Goal: Information Seeking & Learning: Compare options

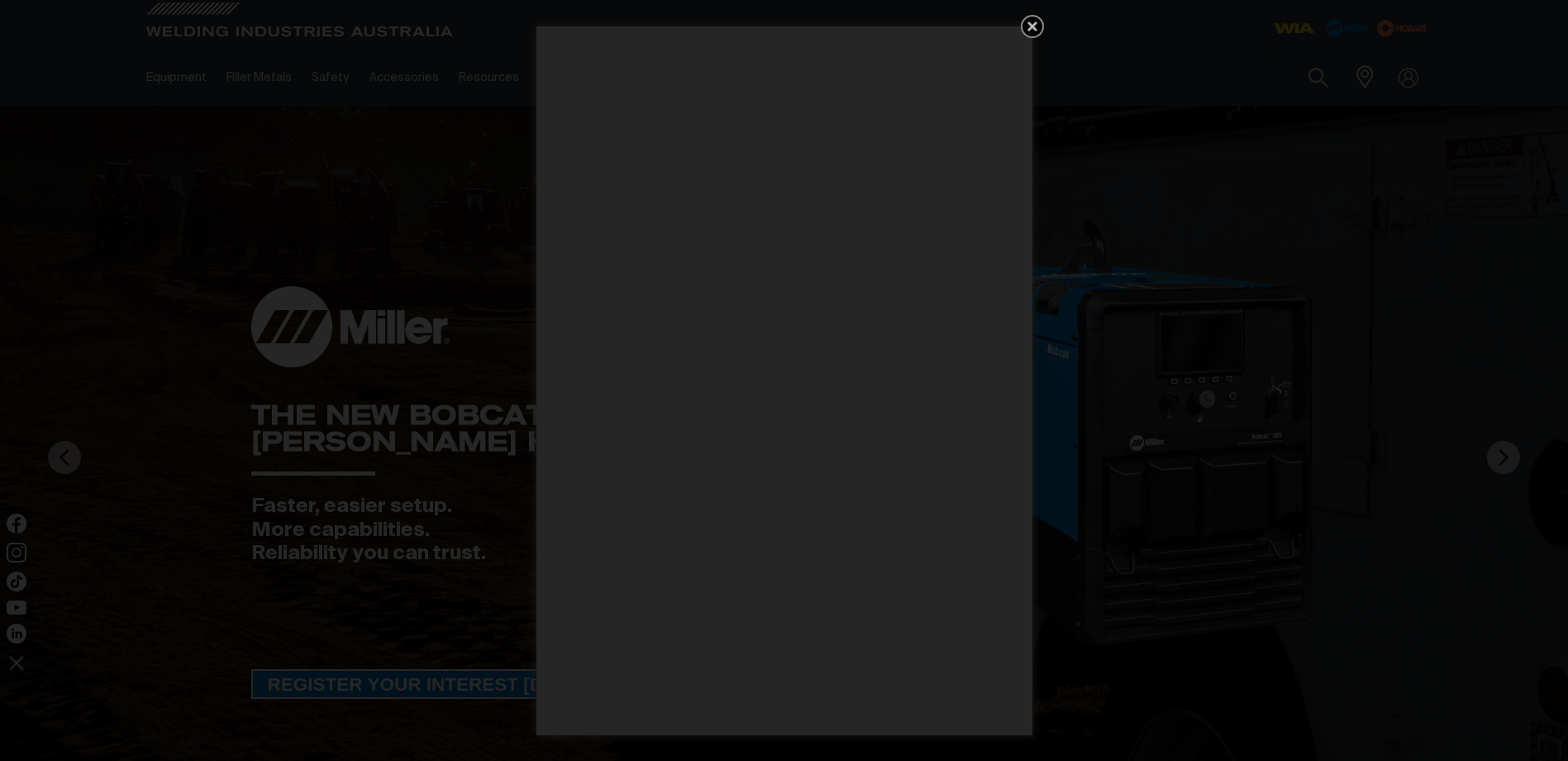
click at [1031, 24] on icon "Get 5 WIA Welding Guides Free!" at bounding box center [1033, 27] width 10 height 10
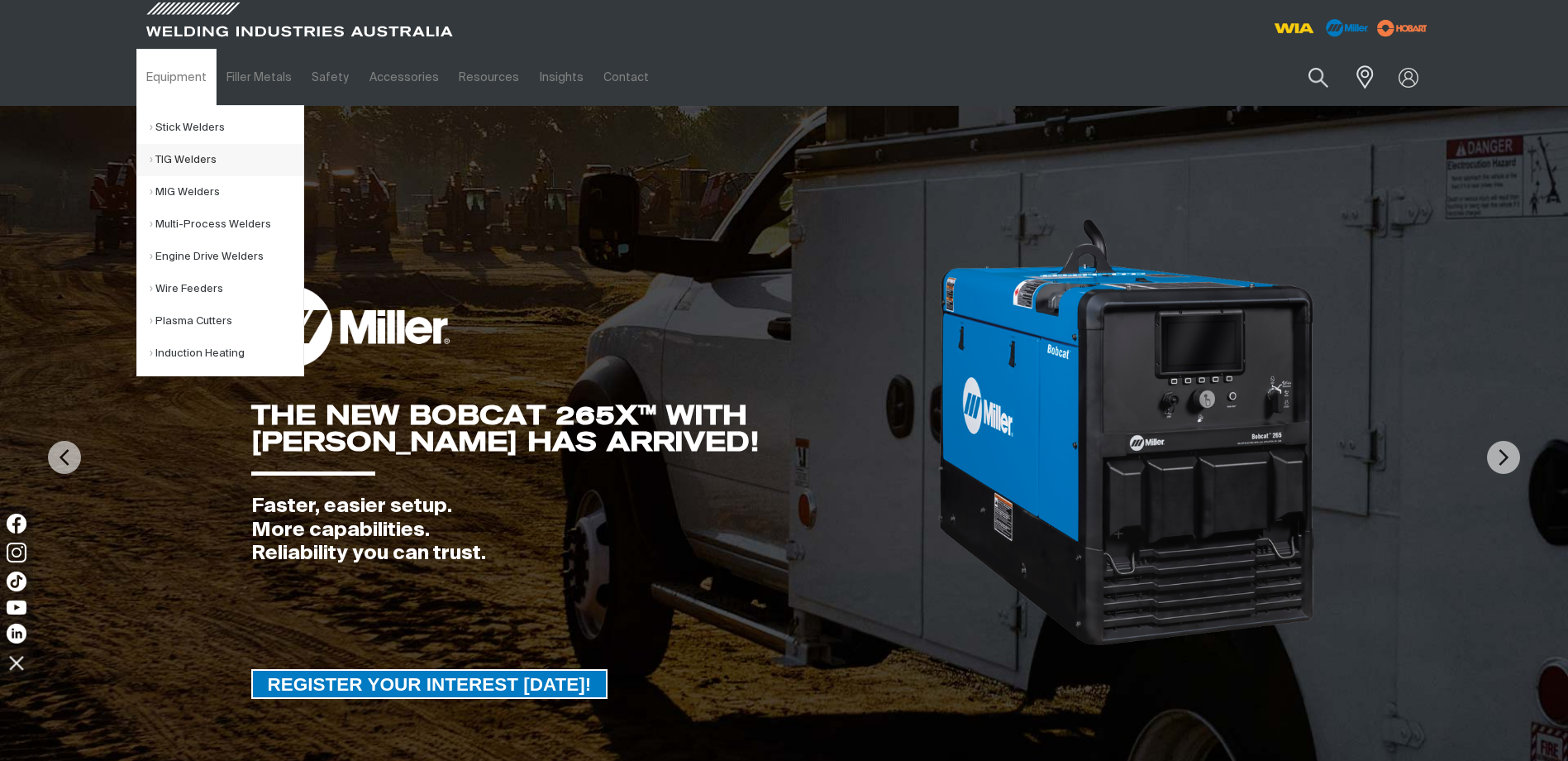
click at [199, 156] on link "TIG Welders" at bounding box center [227, 160] width 154 height 32
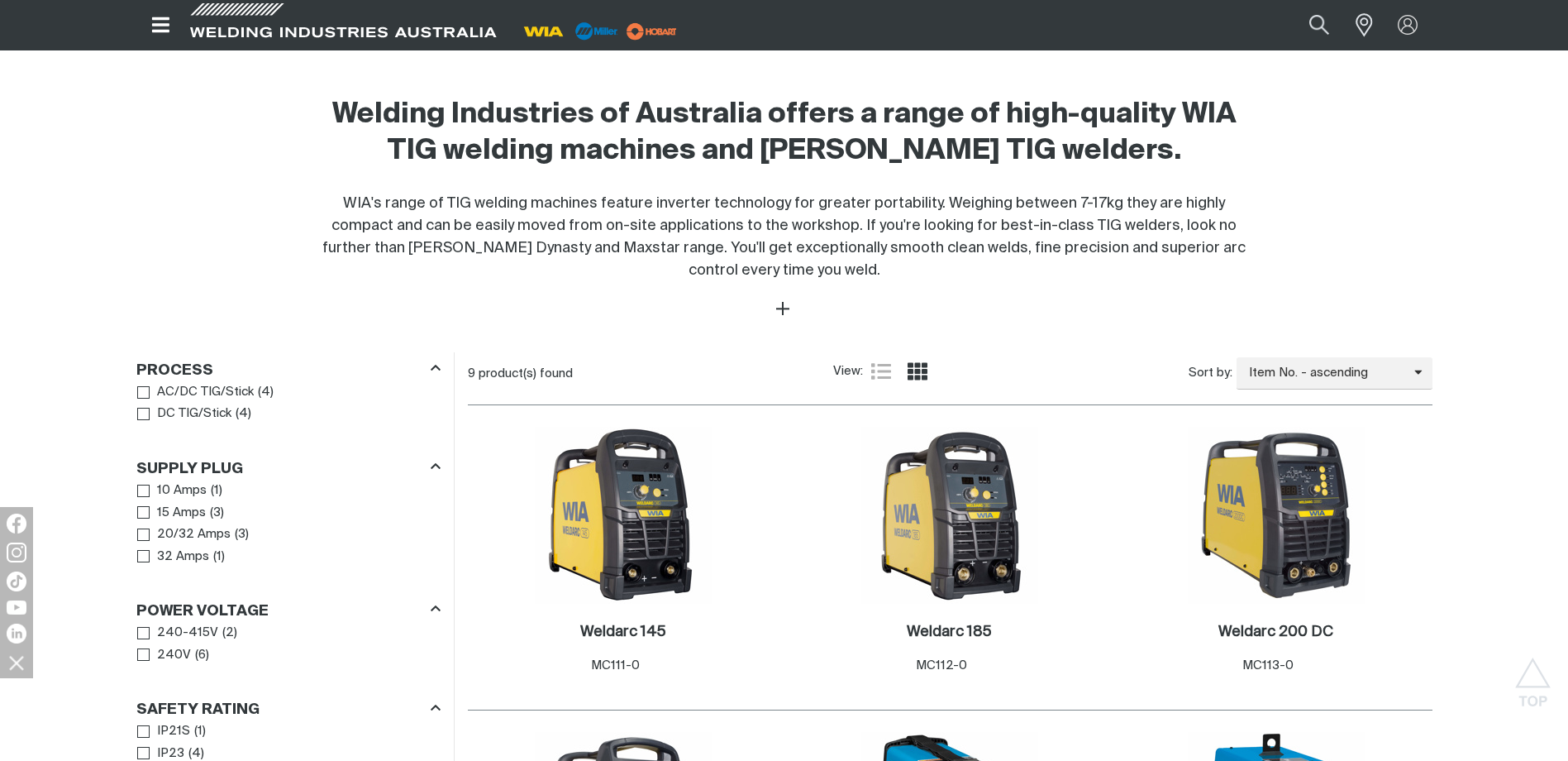
scroll to position [496, 0]
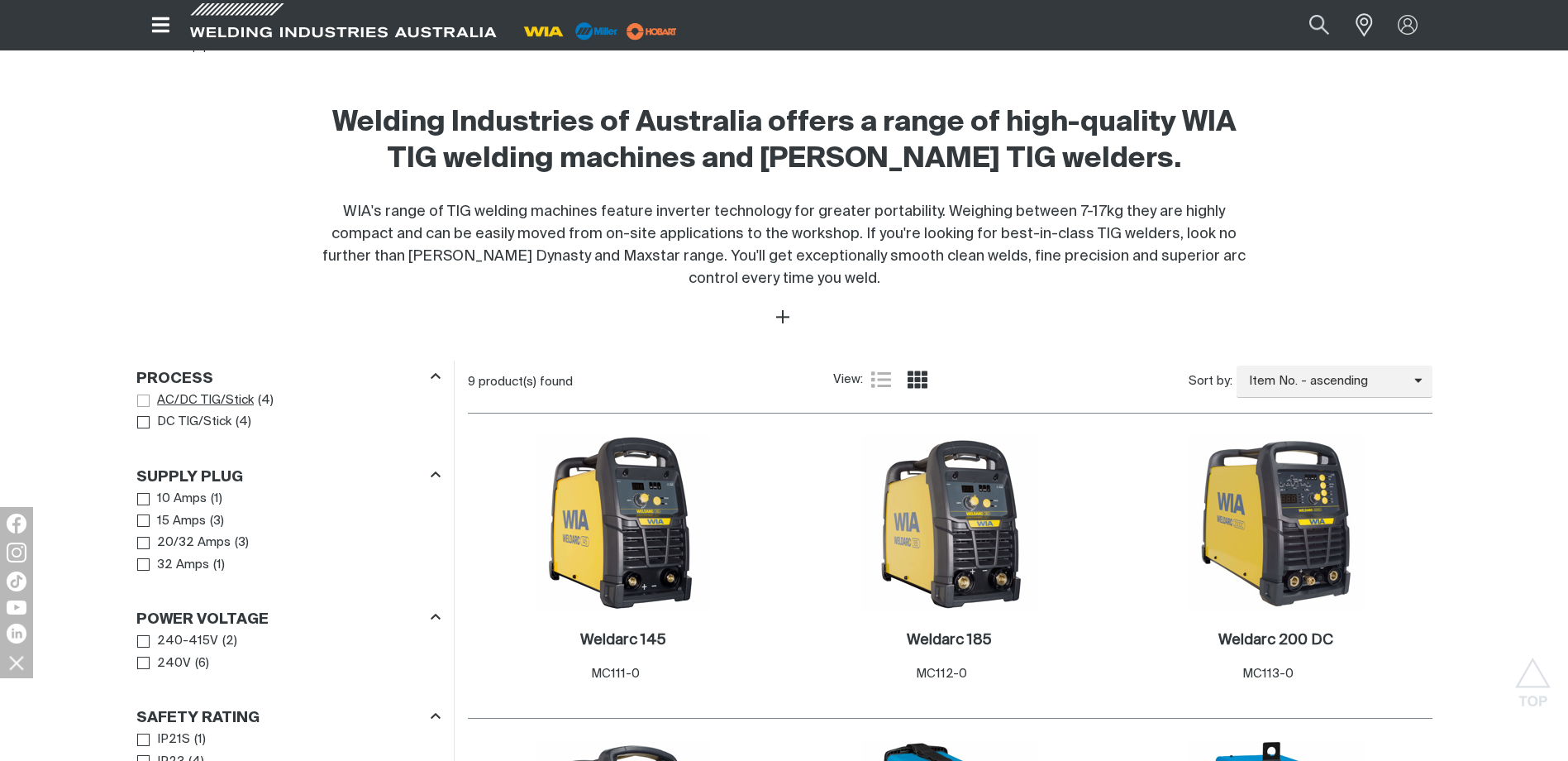
click at [228, 392] on span "AC/DC TIG/Stick" at bounding box center [205, 400] width 97 height 19
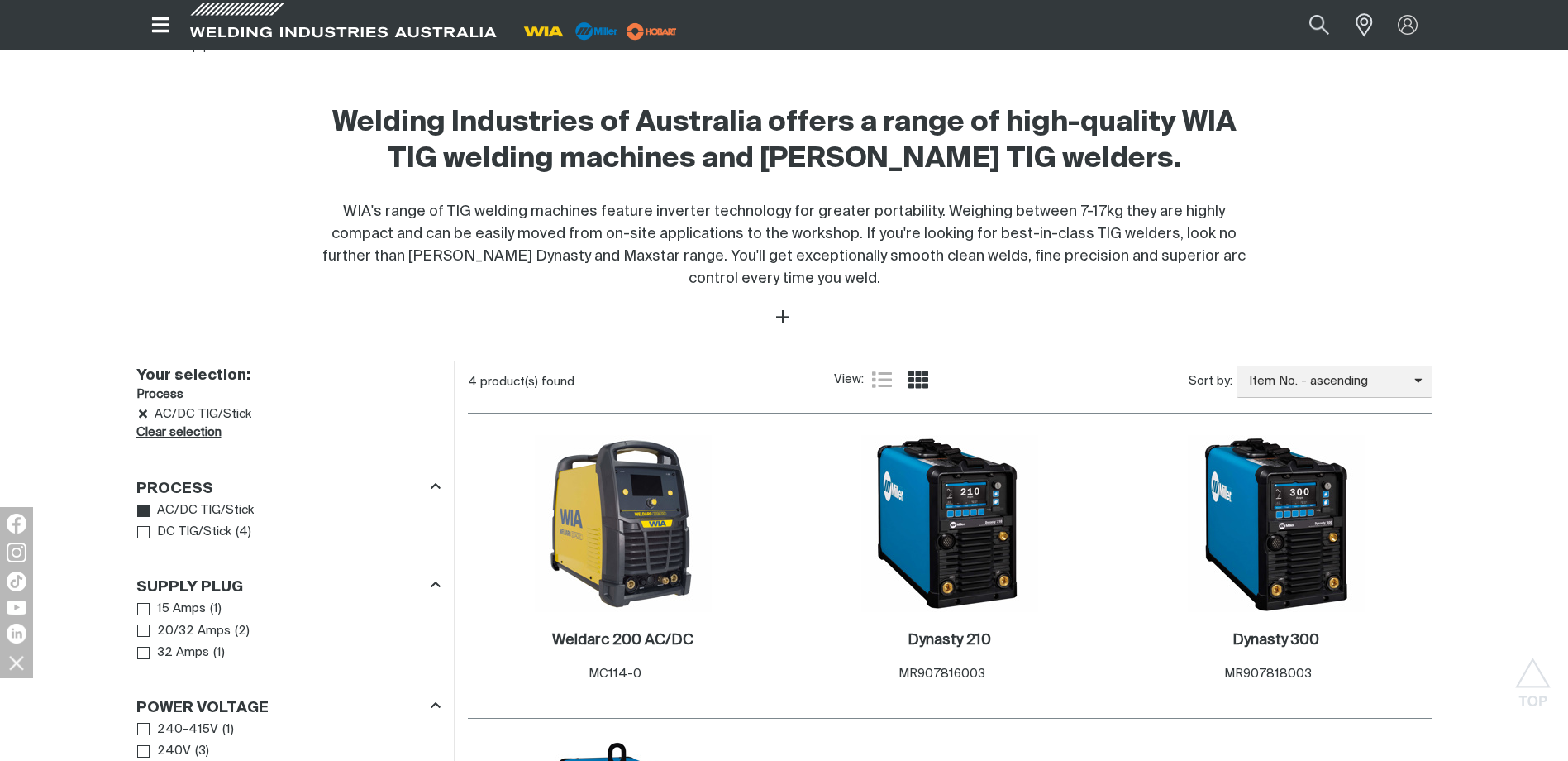
click at [152, 426] on link "Clear selection" at bounding box center [179, 432] width 85 height 19
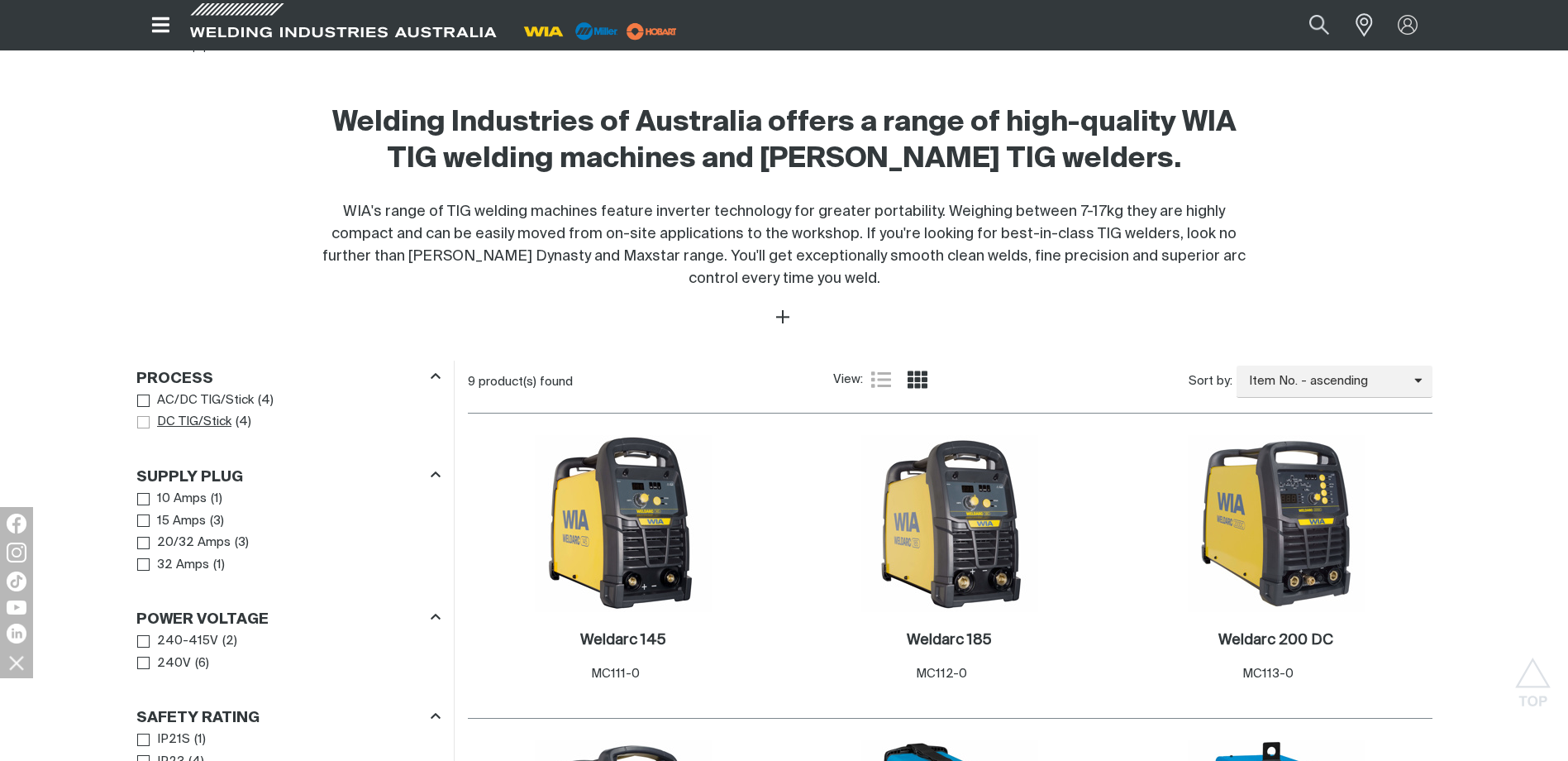
click at [203, 425] on span "DC TIG/Stick" at bounding box center [194, 421] width 75 height 19
